Goal: Check status: Check status

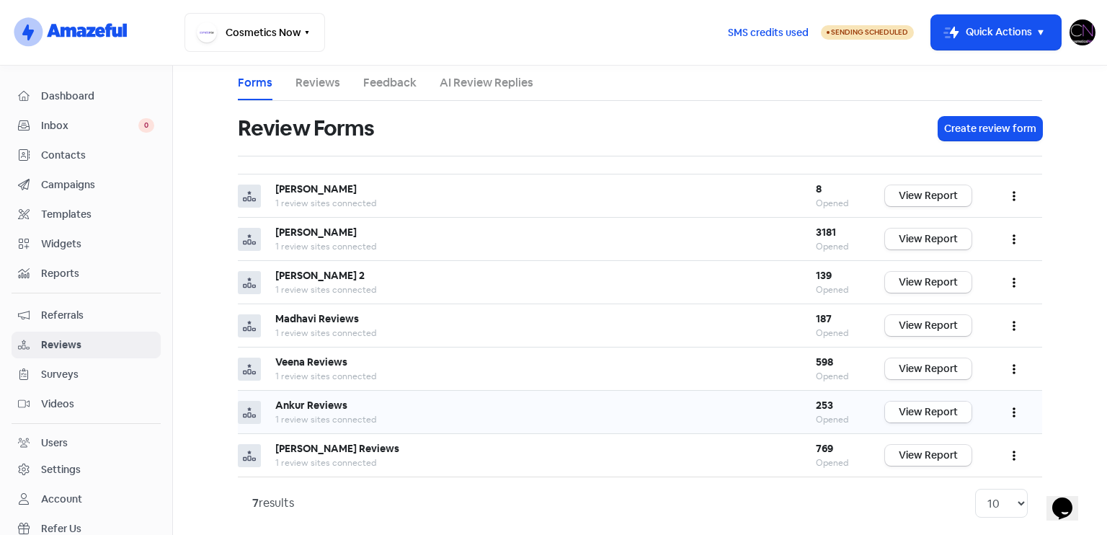
click at [920, 407] on link "View Report" at bounding box center [928, 411] width 86 height 21
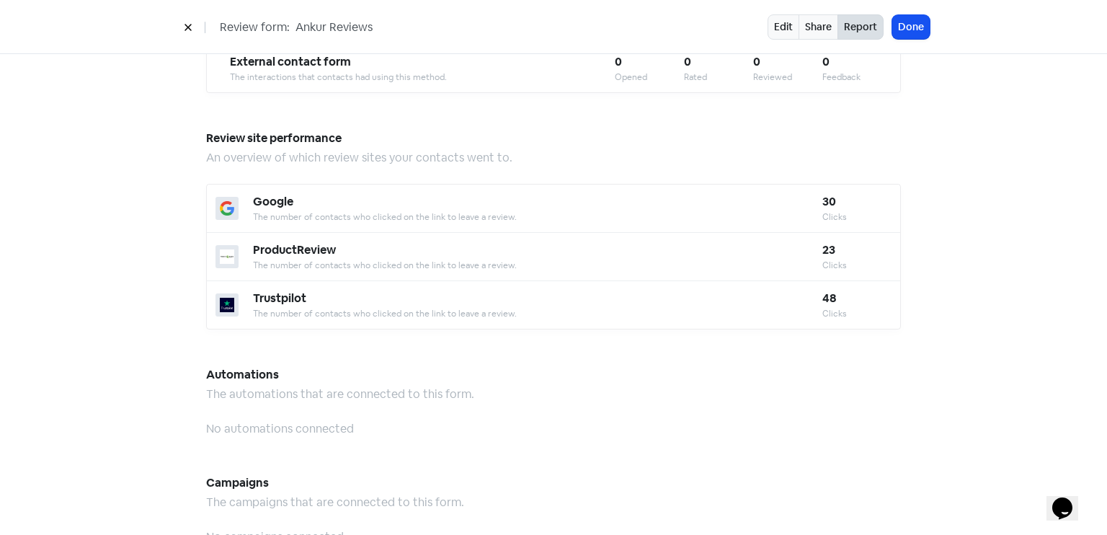
scroll to position [1262, 0]
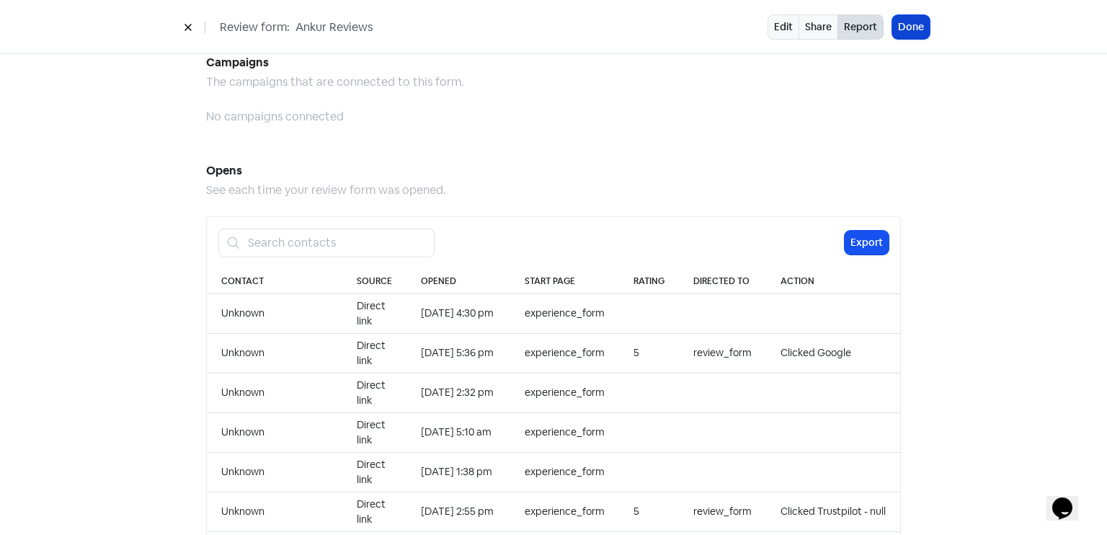
click at [917, 21] on button "Done" at bounding box center [910, 27] width 37 height 24
